Goal: Task Accomplishment & Management: Manage account settings

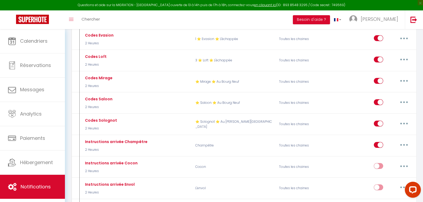
scroll to position [427, 0]
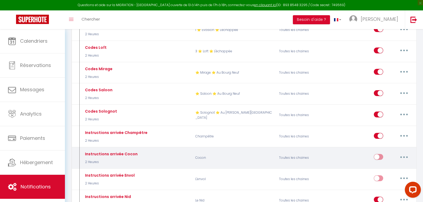
click at [378, 154] on input "checkbox" at bounding box center [378, 158] width 9 height 8
checkbox input "true"
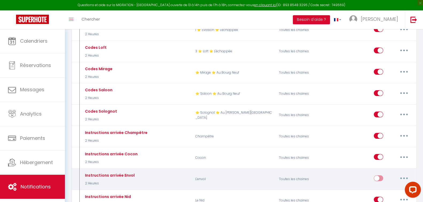
click at [381, 175] on input "checkbox" at bounding box center [378, 179] width 9 height 8
checkbox input "true"
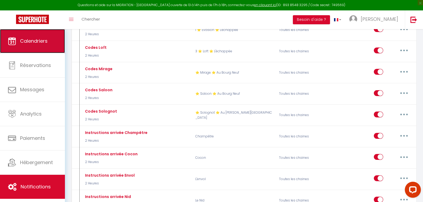
click at [37, 47] on link "Calendriers" at bounding box center [32, 41] width 65 height 24
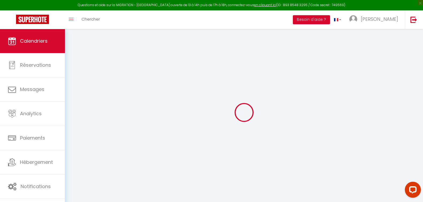
select select
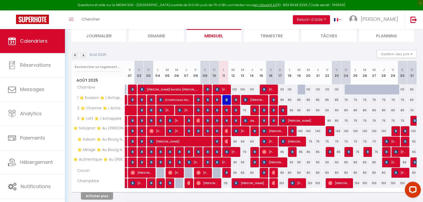
scroll to position [59, 0]
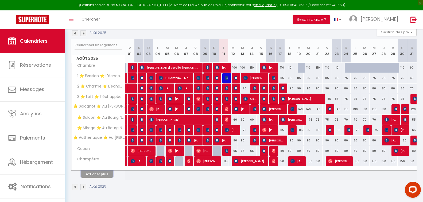
click at [93, 175] on button "Afficher plus" at bounding box center [97, 174] width 32 height 7
select select
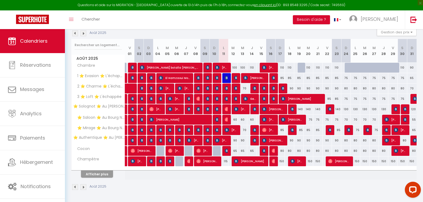
select select
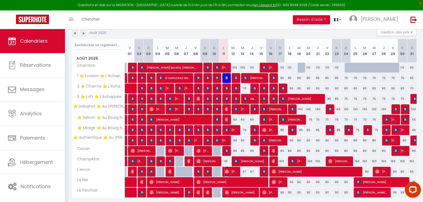
click at [235, 172] on span "[PERSON_NAME]" at bounding box center [231, 172] width 13 height 10
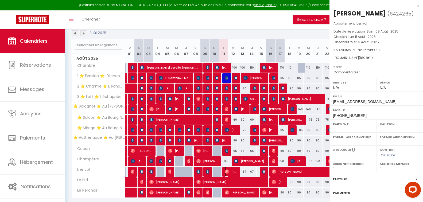
select select "OK"
select select "0"
select select "1"
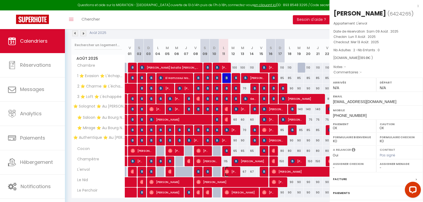
select select
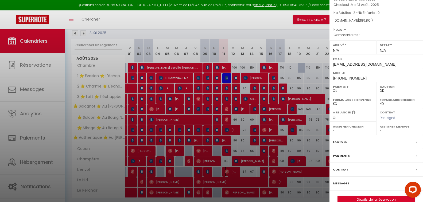
scroll to position [47, 0]
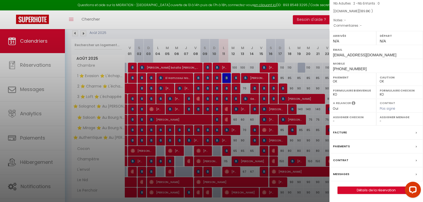
click at [338, 178] on div "Messages" at bounding box center [375, 174] width 93 height 14
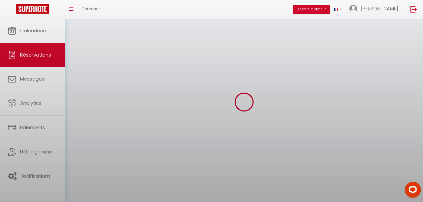
click at [338, 174] on div at bounding box center [211, 101] width 423 height 202
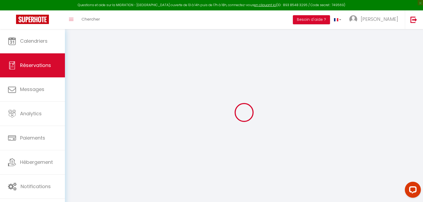
select select "not_cancelled"
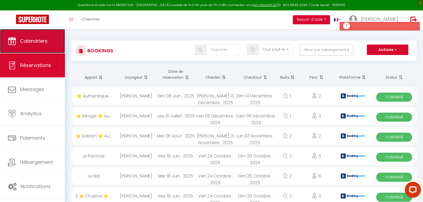
click at [38, 41] on span "Calendriers" at bounding box center [34, 41] width 28 height 7
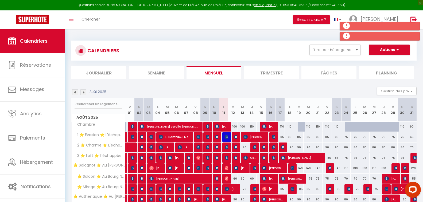
scroll to position [59, 0]
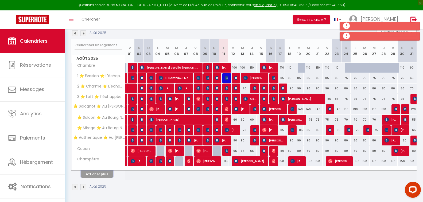
click at [97, 175] on button "Afficher plus" at bounding box center [97, 174] width 32 height 7
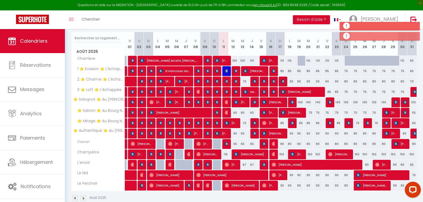
scroll to position [77, 0]
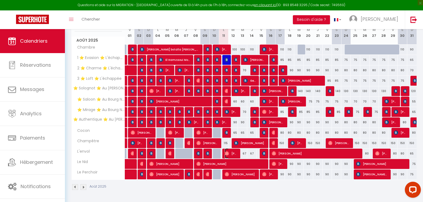
click at [228, 153] on img at bounding box center [227, 153] width 4 height 4
select select "OK"
select select "0"
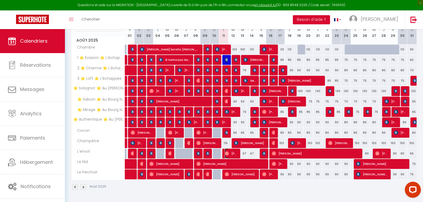
select select "1"
select select
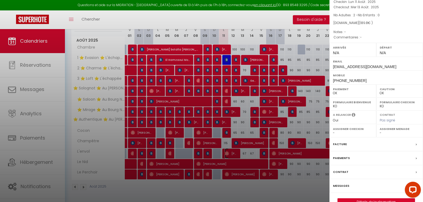
scroll to position [47, 0]
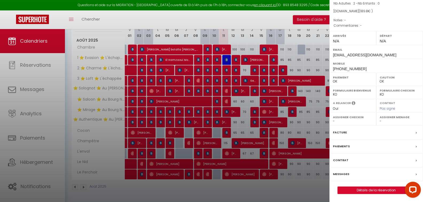
click at [339, 173] on label "Messages" at bounding box center [341, 174] width 16 height 6
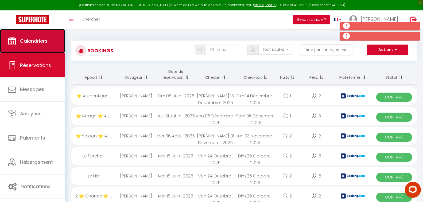
click at [34, 50] on link "Calendriers" at bounding box center [32, 41] width 65 height 24
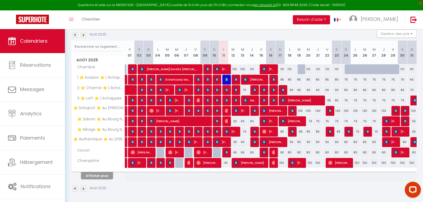
scroll to position [59, 0]
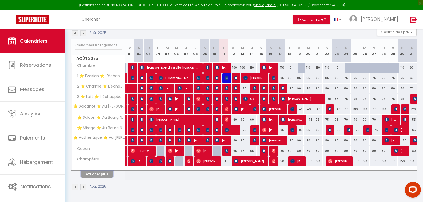
click at [96, 176] on button "Afficher plus" at bounding box center [97, 174] width 32 height 7
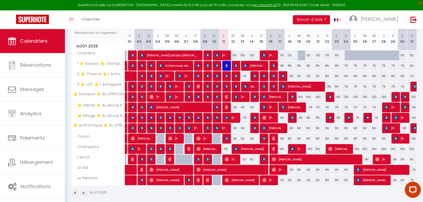
scroll to position [77, 0]
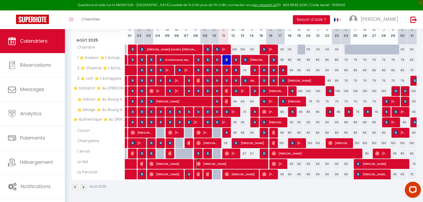
click at [237, 165] on span "[PERSON_NAME]" at bounding box center [230, 164] width 69 height 10
select select "OK"
select select "0"
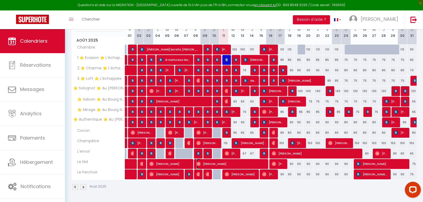
select select "1"
select select
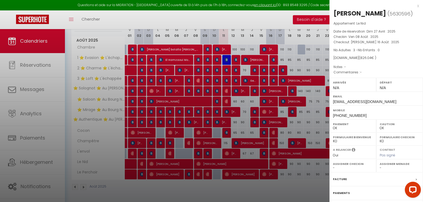
click at [238, 175] on div at bounding box center [211, 101] width 423 height 202
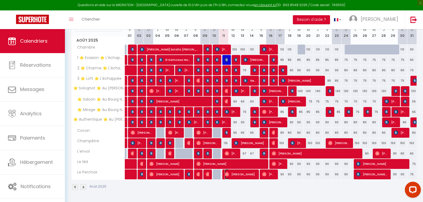
click at [238, 175] on span "[PERSON_NAME]" at bounding box center [240, 174] width 31 height 10
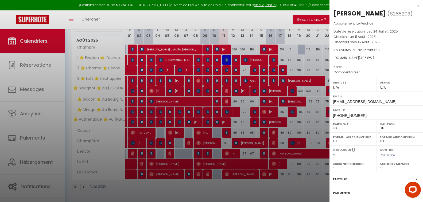
click at [218, 189] on div at bounding box center [211, 101] width 423 height 202
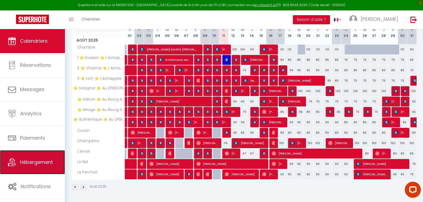
click at [40, 168] on link "Hébergement" at bounding box center [32, 162] width 65 height 24
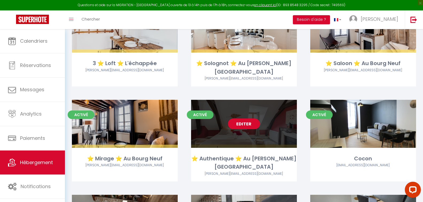
scroll to position [160, 0]
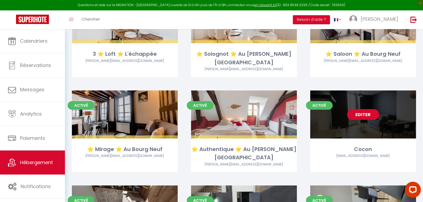
click at [389, 108] on div "Editer" at bounding box center [363, 115] width 106 height 48
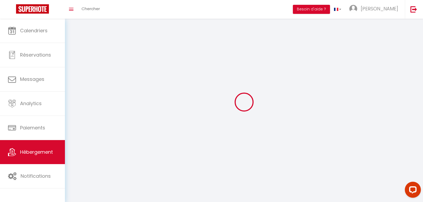
select select
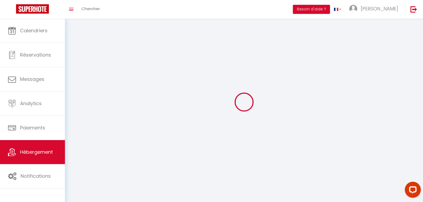
checkbox input "false"
select select
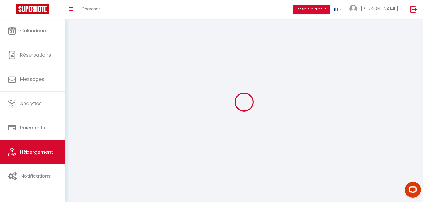
select select
select select "28"
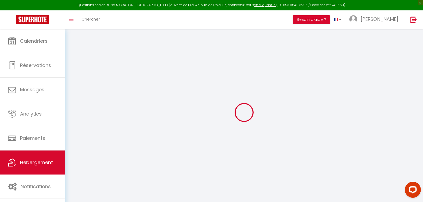
select select
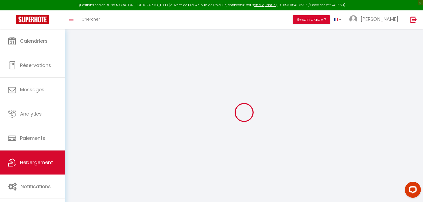
select select
checkbox input "false"
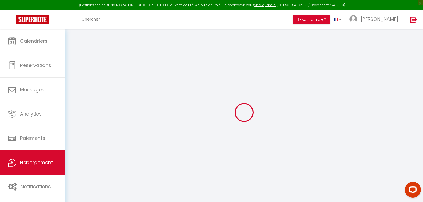
select select
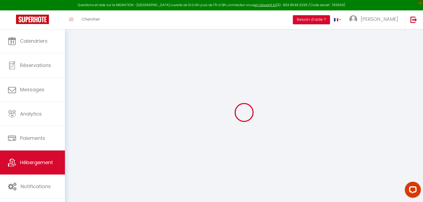
select select
checkbox input "false"
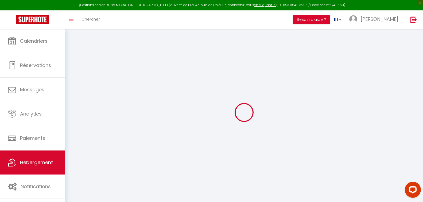
checkbox input "false"
select select
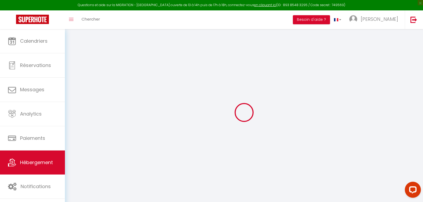
select select
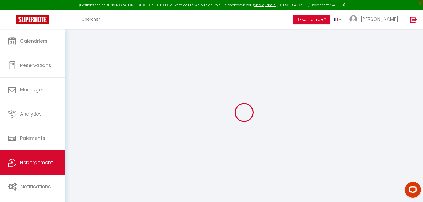
checkbox input "false"
select select
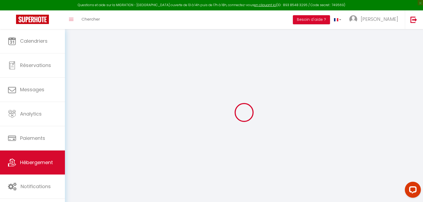
select select
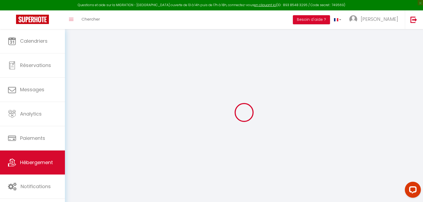
select select
checkbox input "false"
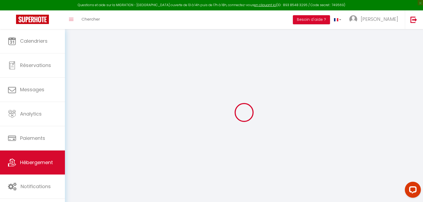
checkbox input "false"
select select
type input "Cocon"
type input "55"
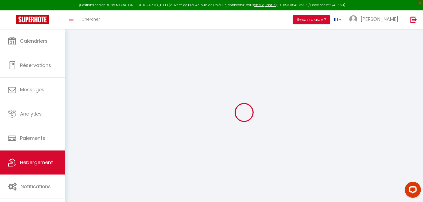
type input "15"
type input "25"
type input "3"
select select
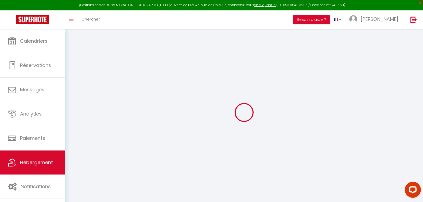
select select
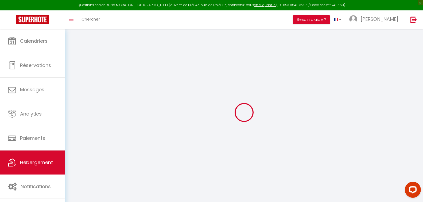
type input "[STREET_ADDRESS]"
type input "45190"
type input "Beaugency"
type input "[EMAIL_ADDRESS][DOMAIN_NAME]"
select select "8452"
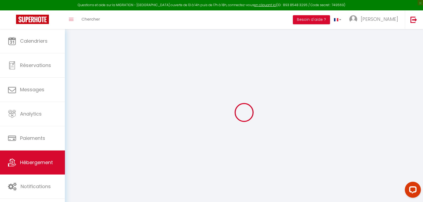
checkbox input "false"
radio input "true"
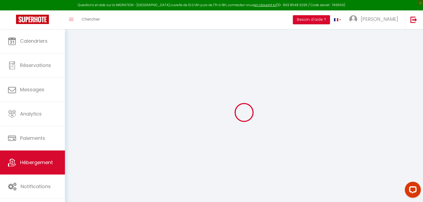
type input "0"
select select
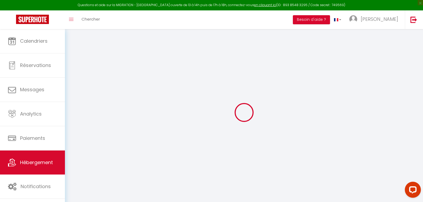
select select
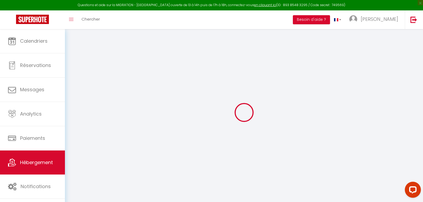
checkbox input "false"
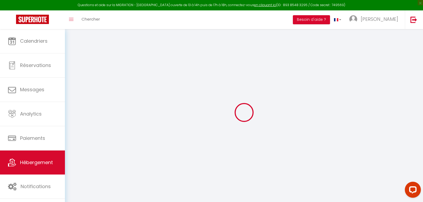
checkbox input "false"
select select "5618-1165933487739274123"
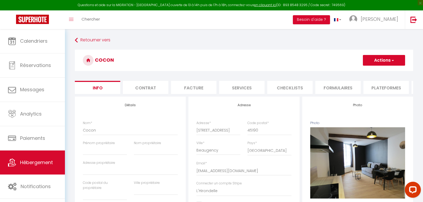
checkbox input "false"
click at [381, 89] on li "Plateformes" at bounding box center [385, 87] width 45 height 13
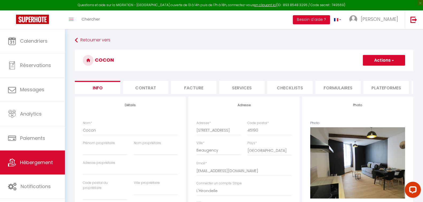
select select "270"
select select "EUR"
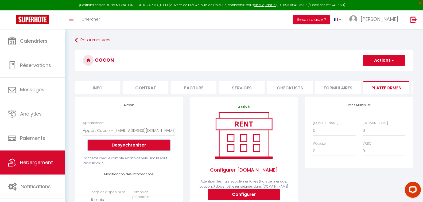
click at [133, 148] on button "Desynchroniser" at bounding box center [129, 145] width 83 height 11
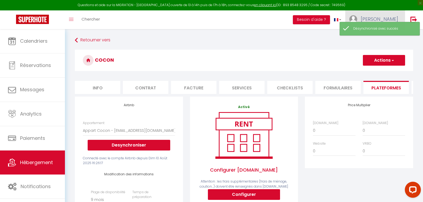
click at [385, 17] on span "[PERSON_NAME]" at bounding box center [379, 19] width 37 height 7
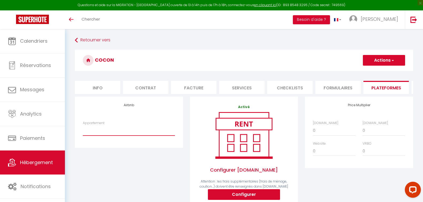
click at [126, 136] on select "194392 - 2- Loft · Appartement Loft au calme - centre historique - jean-marie.m…" at bounding box center [129, 131] width 92 height 10
click at [129, 153] on div "Airbnb Appartement 194392 - 2- Loft · Appartement Loft au calme - centre histor…" at bounding box center [128, 164] width 115 height 134
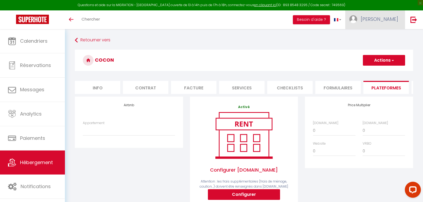
click at [376, 18] on span "[PERSON_NAME]" at bounding box center [379, 19] width 37 height 7
click at [380, 37] on link "Paramètres" at bounding box center [383, 37] width 40 height 9
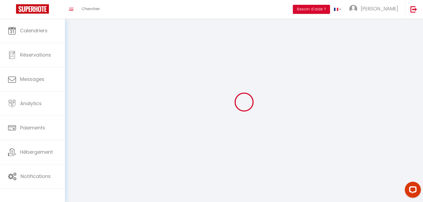
type input "[PERSON_NAME]"
type input "Monclaire"
type input "0676198542"
type input "10 rue du Bourg Neuf"
type input "45000"
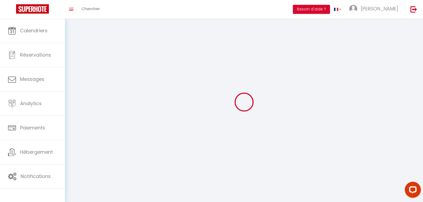
type input "[GEOGRAPHIC_DATA]"
type input "Tu7VzcDInp2nEKvdXcroS94rv"
type input "0F3Z2QZdnSWBFew7yQI4m6VNp"
type input "https://app.superhote.com/#/get-available-rentals/0F3Z2QZdnSWBFew7yQI4m6VNp"
type input "JQ70102"
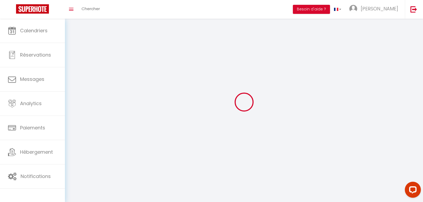
select select "28"
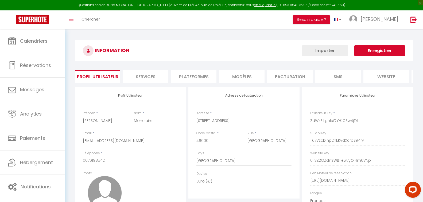
type input "Tu7VzcDInp2nEKvdXcroS94rv"
type input "0F3Z2QZdnSWBFew7yQI4m6VNp"
type input "https://app.superhote.com/#/get-available-rentals/0F3Z2QZdnSWBFew7yQI4m6VNp"
select select "fr"
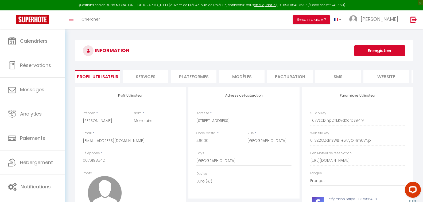
click at [207, 80] on li "Plateformes" at bounding box center [193, 76] width 45 height 13
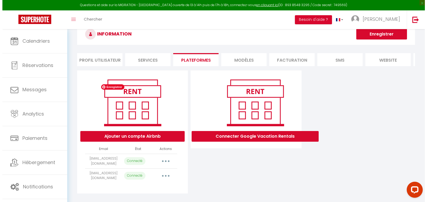
scroll to position [33, 0]
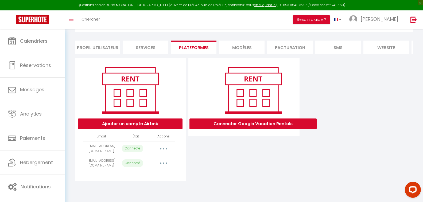
click at [163, 168] on button "button" at bounding box center [163, 163] width 15 height 9
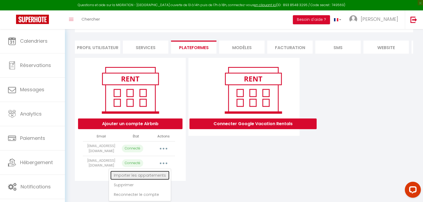
click at [152, 180] on link "Importer les appartements" at bounding box center [139, 175] width 59 height 9
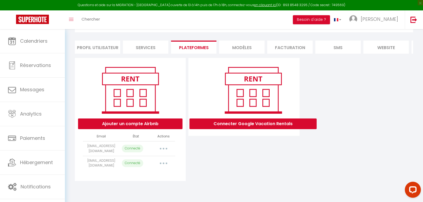
select select
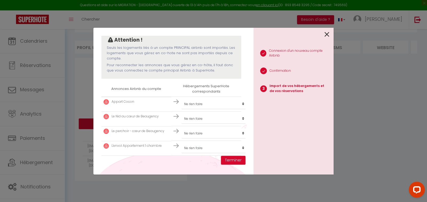
scroll to position [53, 0]
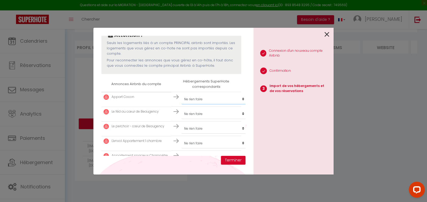
click at [202, 100] on select "Créer un nouveau hébergement Ne rien faire Chambre 1 ⭐ Evasion ⭐ L'échappée 2 ⭐…" at bounding box center [215, 99] width 66 height 10
select select "42629"
click at [182, 94] on select "Créer un nouveau hébergement Ne rien faire Chambre 1 ⭐ Evasion ⭐ L'échappée 2 ⭐…" at bounding box center [215, 99] width 66 height 10
click at [209, 104] on select "Créer un nouveau hébergement Ne rien faire Chambre 1 ⭐ Evasion ⭐ L'échappée 2 ⭐…" at bounding box center [215, 99] width 66 height 10
select select "43805"
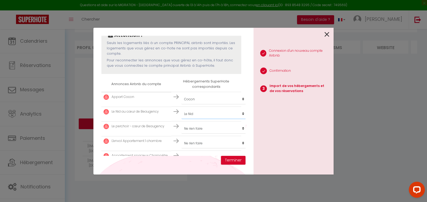
click at [182, 104] on select "Créer un nouveau hébergement Ne rien faire Chambre 1 ⭐ Evasion ⭐ L'échappée 2 ⭐…" at bounding box center [215, 99] width 66 height 10
click at [204, 104] on select "Créer un nouveau hébergement Ne rien faire Chambre 1 ⭐ Evasion ⭐ L'échappée 2 ⭐…" at bounding box center [215, 99] width 66 height 10
select select "44161"
click at [182, 104] on select "Créer un nouveau hébergement Ne rien faire Chambre 1 ⭐ Evasion ⭐ L'échappée 2 ⭐…" at bounding box center [215, 99] width 66 height 10
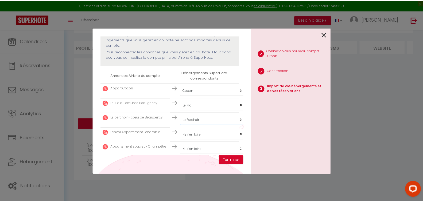
scroll to position [67, 0]
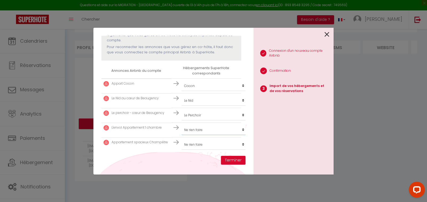
click at [202, 91] on select "Créer un nouveau hébergement Ne rien faire Chambre 1 ⭐ Evasion ⭐ L'échappée 2 ⭐…" at bounding box center [215, 86] width 66 height 10
select select "44437"
click at [182, 91] on select "Créer un nouveau hébergement Ne rien faire Chambre 1 ⭐ Evasion ⭐ L'échappée 2 ⭐…" at bounding box center [215, 86] width 66 height 10
click at [195, 91] on select "Créer un nouveau hébergement Ne rien faire Chambre 1 ⭐ Evasion ⭐ L'échappée 2 ⭐…" at bounding box center [215, 86] width 66 height 10
select select "45482"
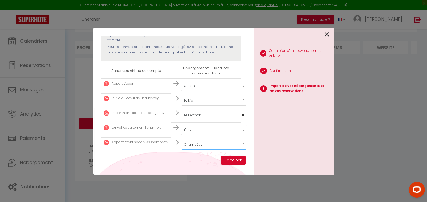
click at [182, 91] on select "Créer un nouveau hébergement Ne rien faire Chambre 1 ⭐ Evasion ⭐ L'échappée 2 ⭐…" at bounding box center [215, 86] width 66 height 10
click at [224, 160] on button "Terminer" at bounding box center [233, 160] width 25 height 9
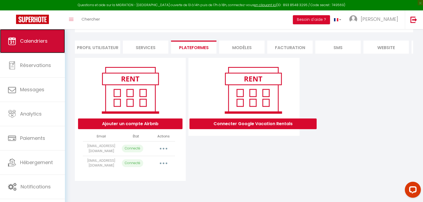
click at [43, 43] on span "Calendriers" at bounding box center [34, 41] width 28 height 7
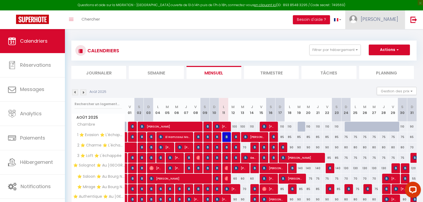
click at [385, 22] on span "[PERSON_NAME]" at bounding box center [379, 19] width 37 height 7
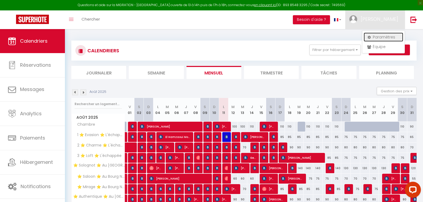
click at [378, 38] on link "Paramètres" at bounding box center [383, 37] width 40 height 9
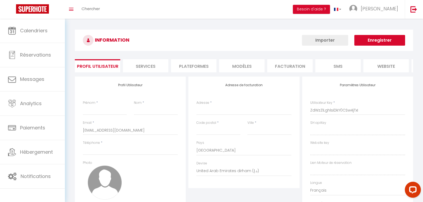
type input "[PERSON_NAME]"
type input "Monclaire"
type input "0676198542"
type input "10 rue du Bourg Neuf"
type input "45000"
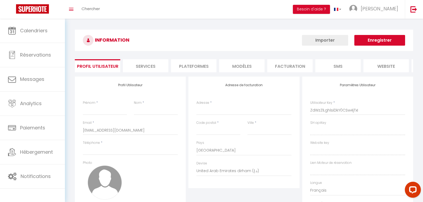
type input "[GEOGRAPHIC_DATA]"
select select "28"
type input "Tu7VzcDInp2nEKvdXcroS94rv"
type input "0F3Z2QZdnSWBFew7yQI4m6VNp"
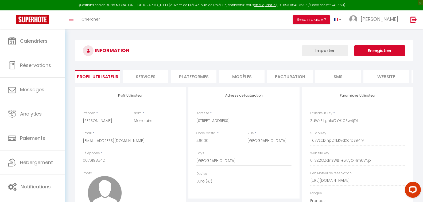
select select "fr"
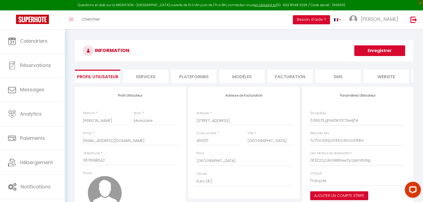
type input "Tu7VzcDInp2nEKvdXcroS94rv"
type input "0F3Z2QZdnSWBFew7yQI4m6VNp"
type input "https://app.superhote.com/#/get-available-rentals/0F3Z2QZdnSWBFew7yQI4m6VNp"
click at [188, 77] on li "Plateformes" at bounding box center [193, 76] width 45 height 13
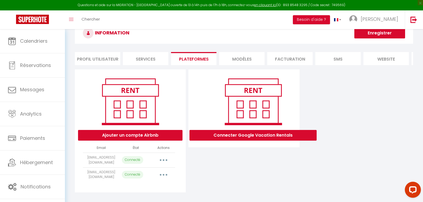
scroll to position [33, 0]
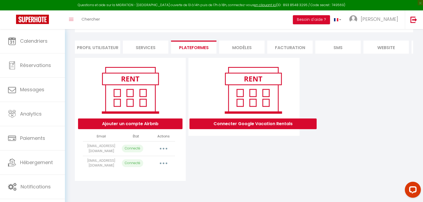
click at [163, 168] on button "button" at bounding box center [163, 163] width 15 height 9
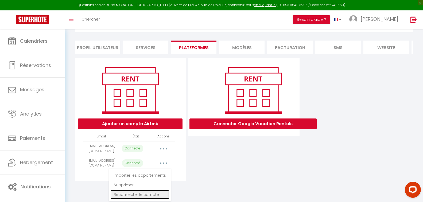
click at [149, 198] on link "Reconnecter le compte" at bounding box center [139, 194] width 59 height 9
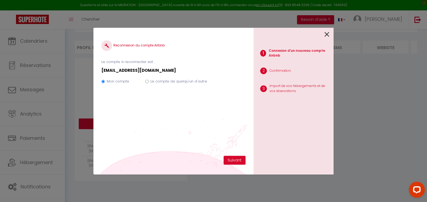
click at [324, 35] on div at bounding box center [292, 34] width 76 height 13
click at [329, 33] on icon at bounding box center [327, 34] width 5 height 8
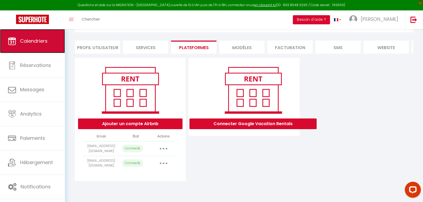
click at [52, 46] on link "Calendriers" at bounding box center [32, 41] width 65 height 24
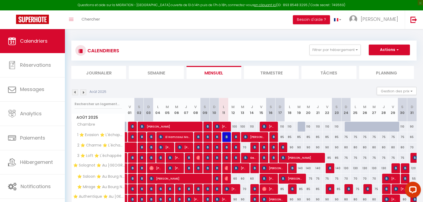
scroll to position [59, 0]
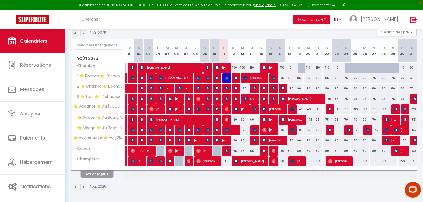
click at [101, 174] on button "Afficher plus" at bounding box center [97, 174] width 32 height 7
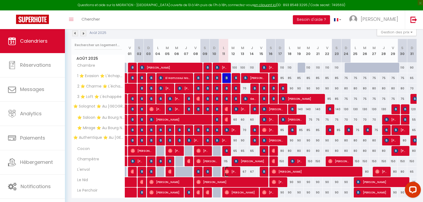
click at [226, 174] on span "[PERSON_NAME]" at bounding box center [231, 172] width 13 height 10
select select "OK"
select select "0"
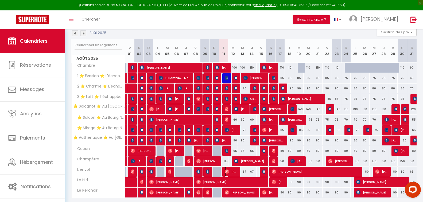
select select "1"
select select
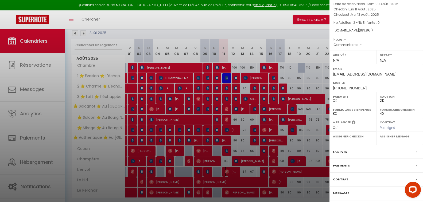
scroll to position [47, 0]
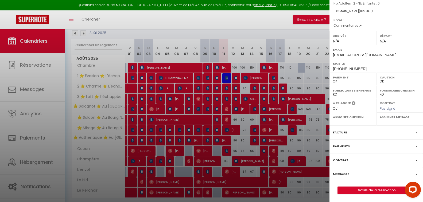
click at [347, 174] on label "Messages" at bounding box center [341, 174] width 16 height 6
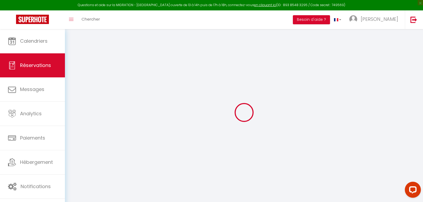
select select
checkbox input "false"
select select
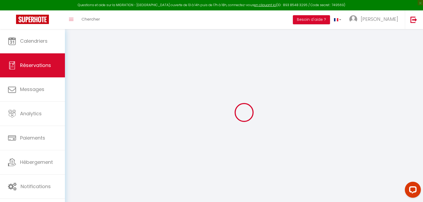
select select
checkbox input "false"
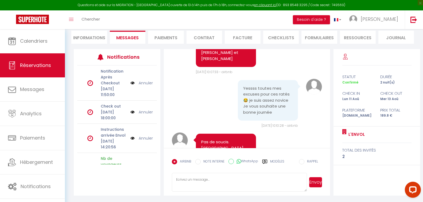
scroll to position [1590, 0]
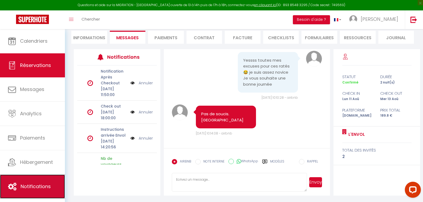
click at [35, 183] on span "Notifications" at bounding box center [36, 186] width 30 height 7
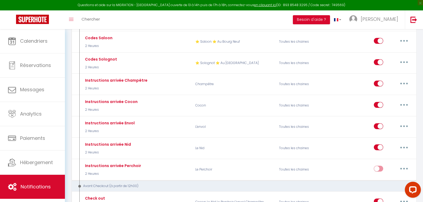
scroll to position [481, 0]
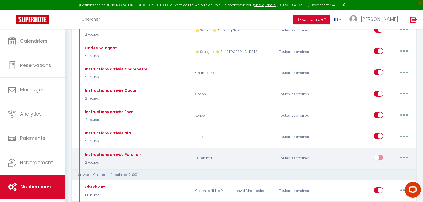
click at [380, 155] on input "checkbox" at bounding box center [378, 159] width 9 height 8
checkbox input "true"
